Goal: Information Seeking & Learning: Understand process/instructions

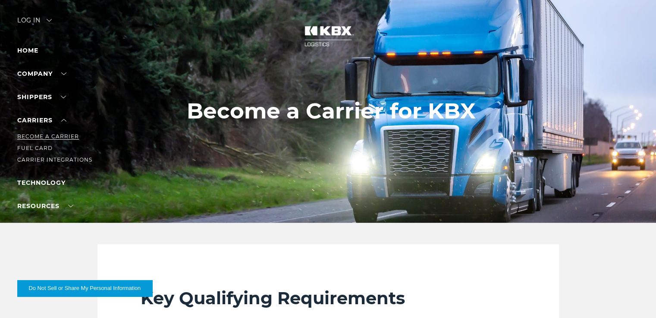
click at [51, 133] on link "Become a Carrier" at bounding box center [48, 136] width 62 height 6
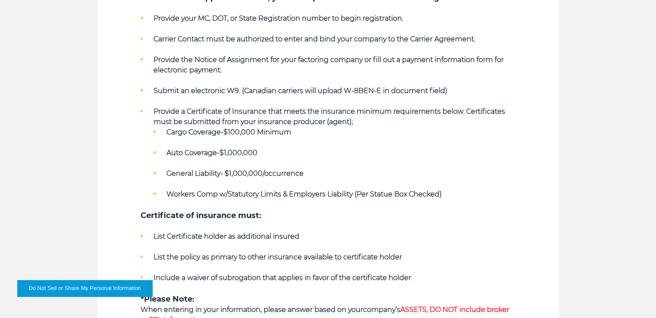
click at [615, 262] on div "Key Qualifying Requirements Along with Active Common and/or Contract Authority …" at bounding box center [328, 93] width 656 height 560
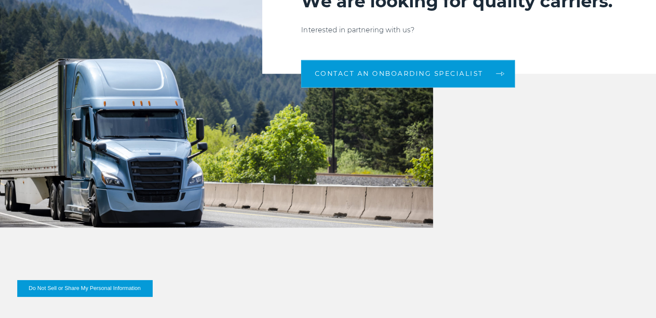
scroll to position [935, 0]
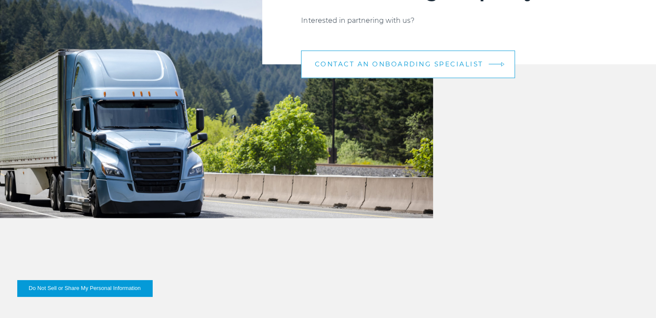
click at [338, 58] on link "CONTACT AN ONBOARDING SPECIALIST" at bounding box center [408, 64] width 214 height 28
click at [383, 64] on span "CONTACT AN ONBOARDING SPECIALIST" at bounding box center [399, 64] width 169 height 6
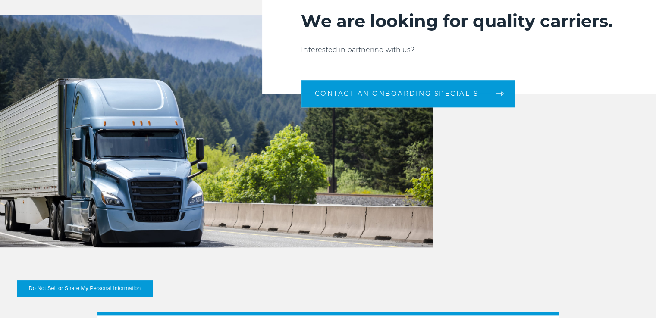
scroll to position [907, 0]
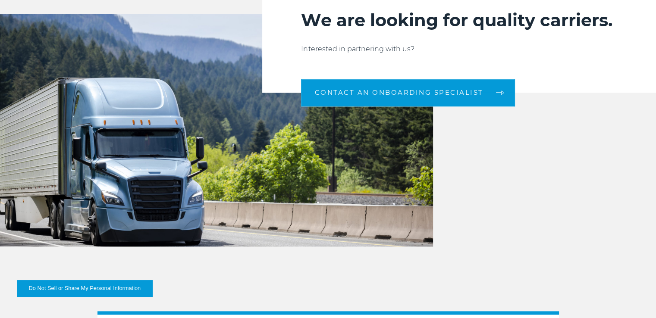
click at [459, 93] on span "CONTACT AN ONBOARDING SPECIALIST" at bounding box center [399, 92] width 169 height 6
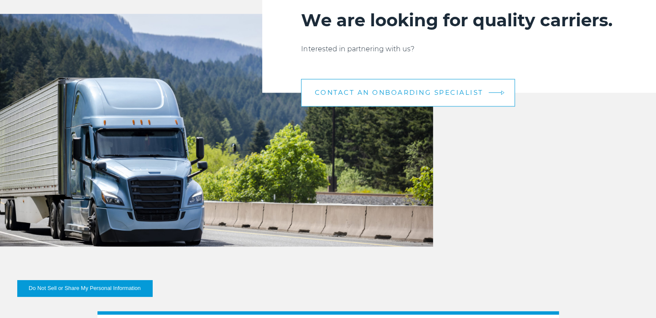
click at [464, 98] on link "CONTACT AN ONBOARDING SPECIALIST" at bounding box center [408, 93] width 214 height 28
